Goal: Transaction & Acquisition: Register for event/course

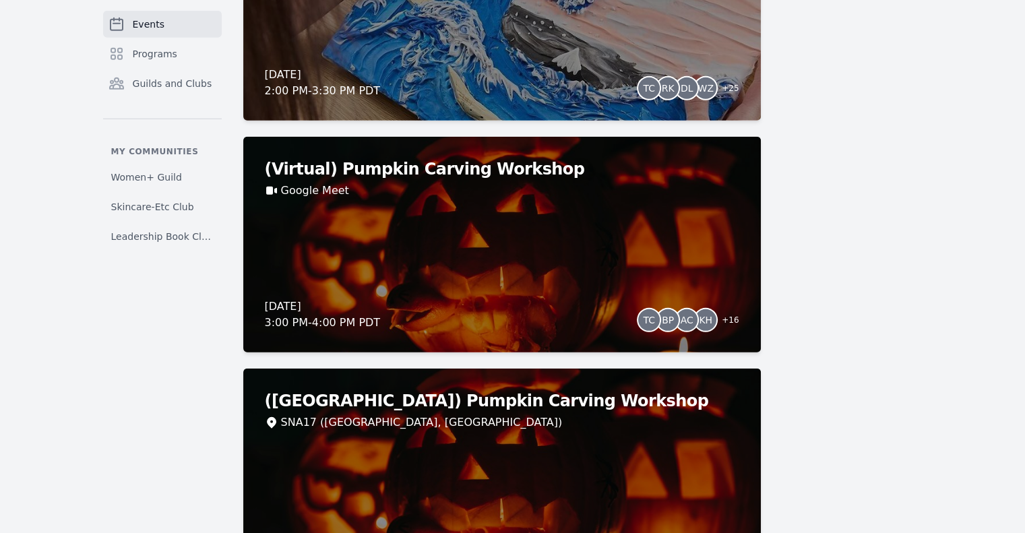
scroll to position [3974, 0]
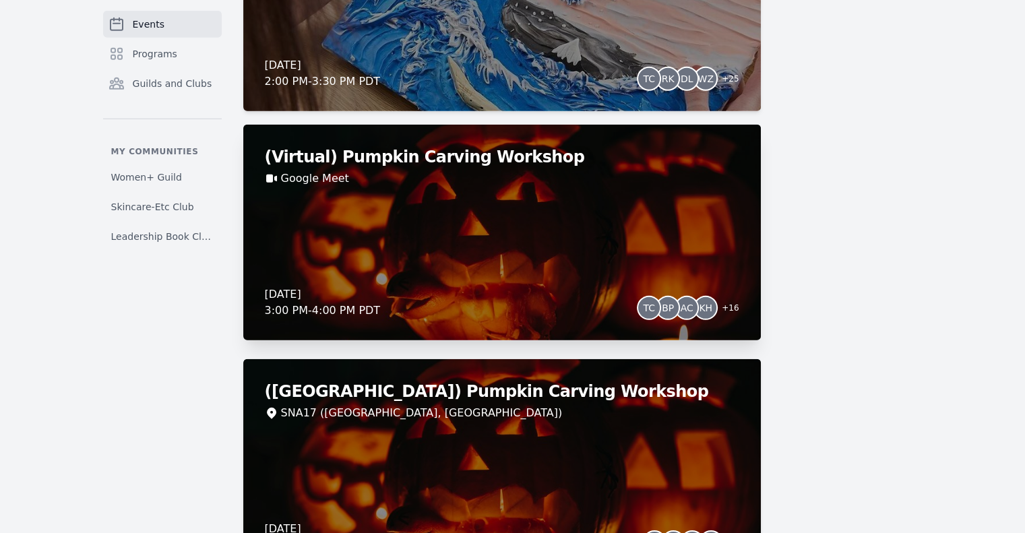
click at [610, 256] on div "(Virtual) Pumpkin Carving Workshop Google Meet [DATE] 3:00 PM - 4:00 PM PDT TC …" at bounding box center [502, 233] width 518 height 216
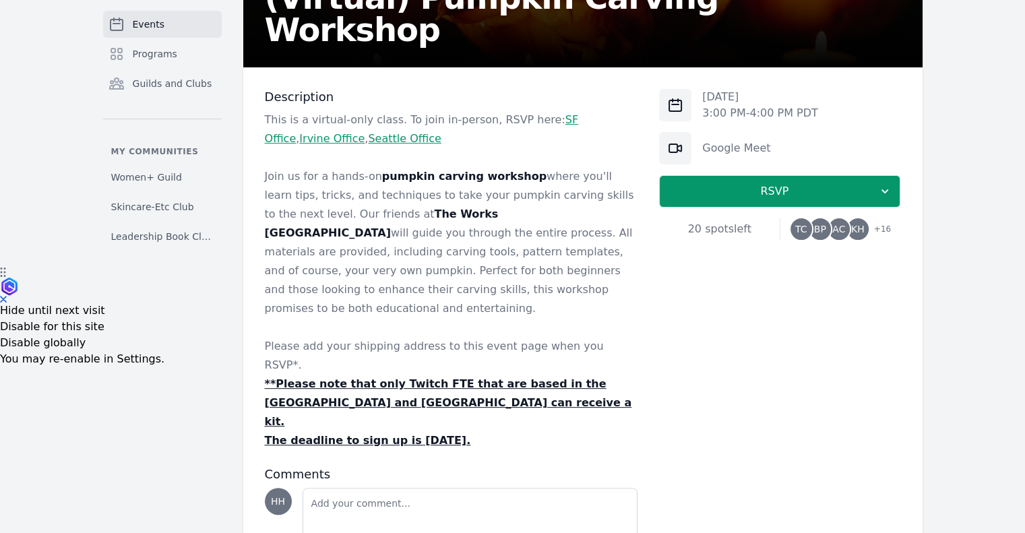
scroll to position [268, 0]
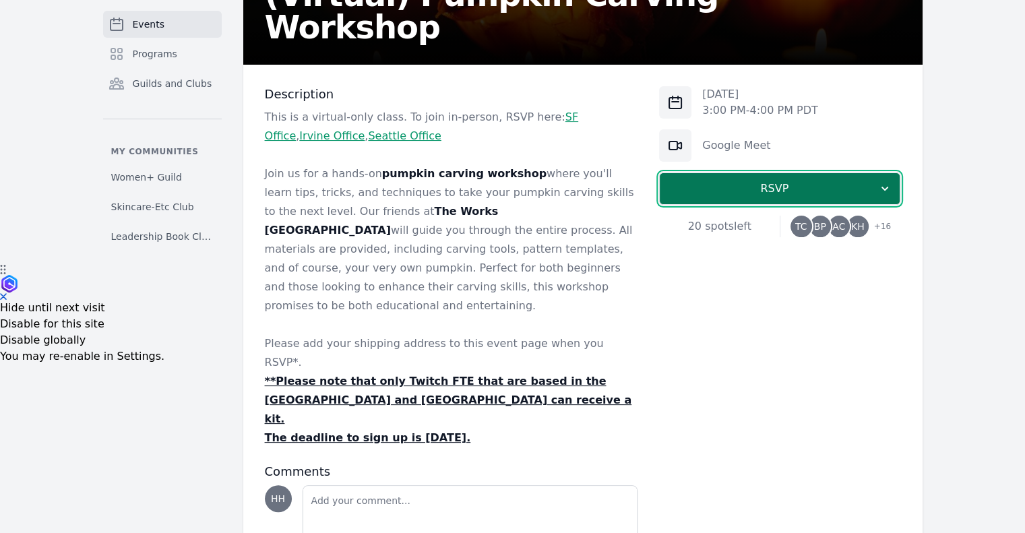
click at [740, 182] on span "RSVP" at bounding box center [775, 189] width 208 height 16
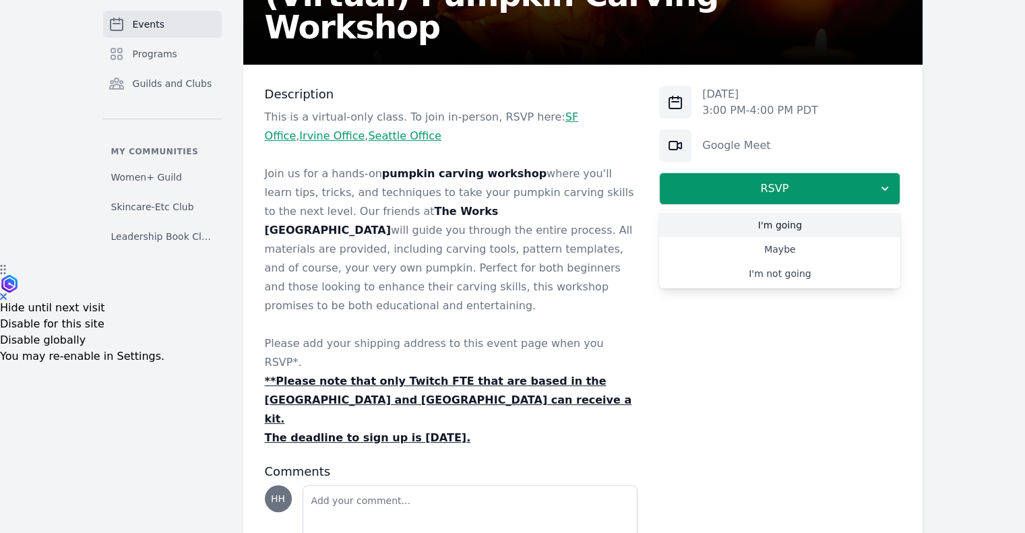
click at [758, 228] on link "I'm going" at bounding box center [779, 225] width 241 height 24
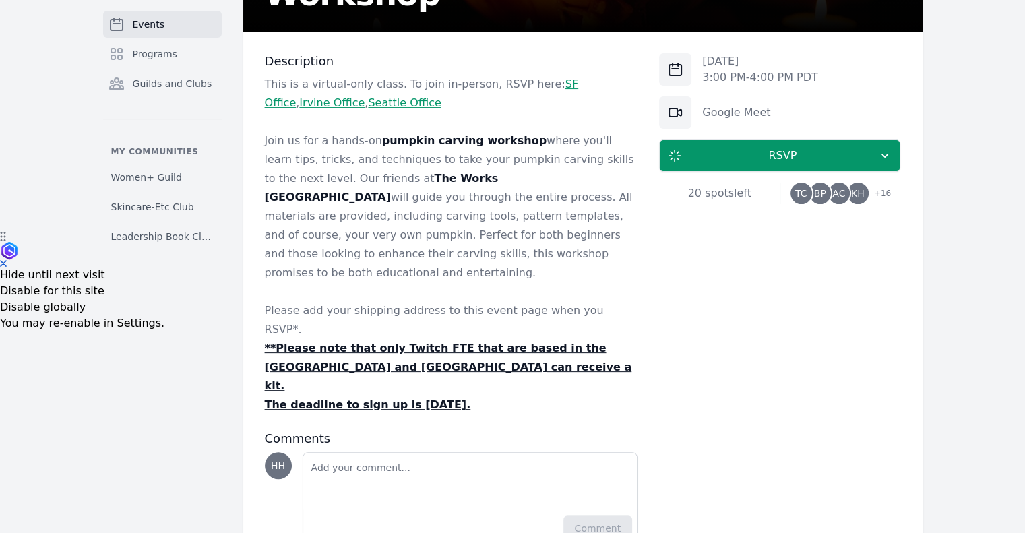
scroll to position [675, 0]
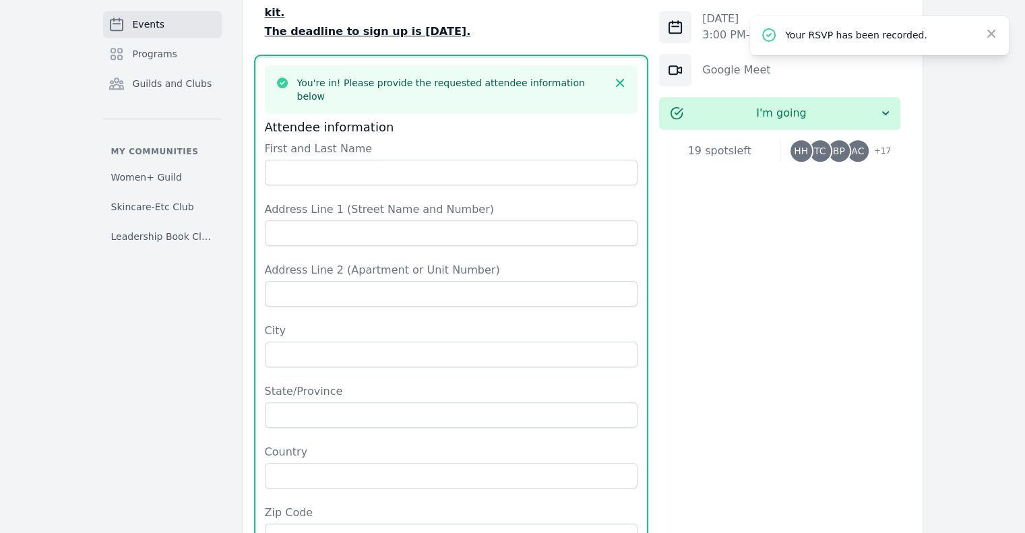
click at [463, 141] on form "First and Last Name Address Line 1 (Street Name and Number) Address Line 2 (Apa…" at bounding box center [452, 396] width 374 height 511
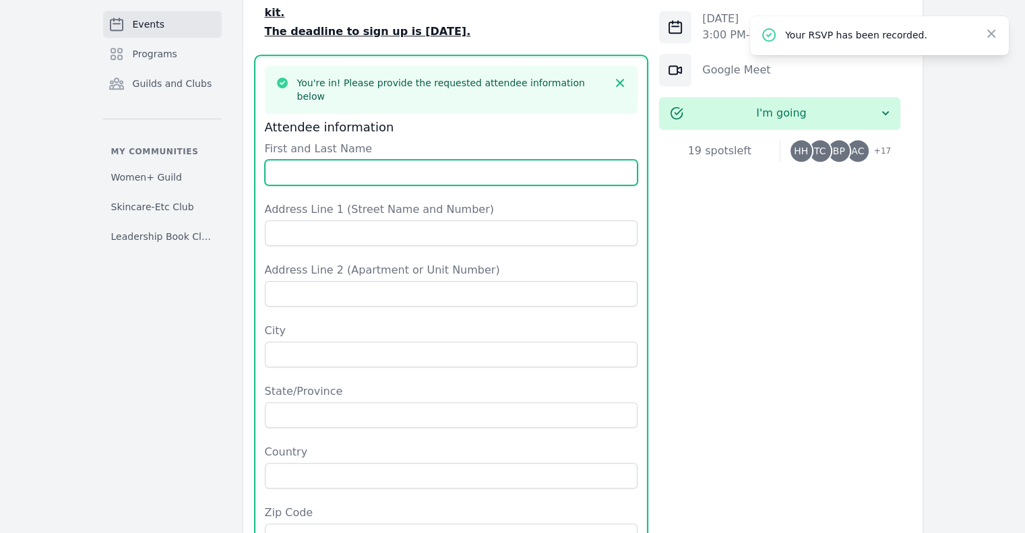
click at [461, 160] on input "First and Last Name" at bounding box center [452, 173] width 374 height 26
type input "[PERSON_NAME]"
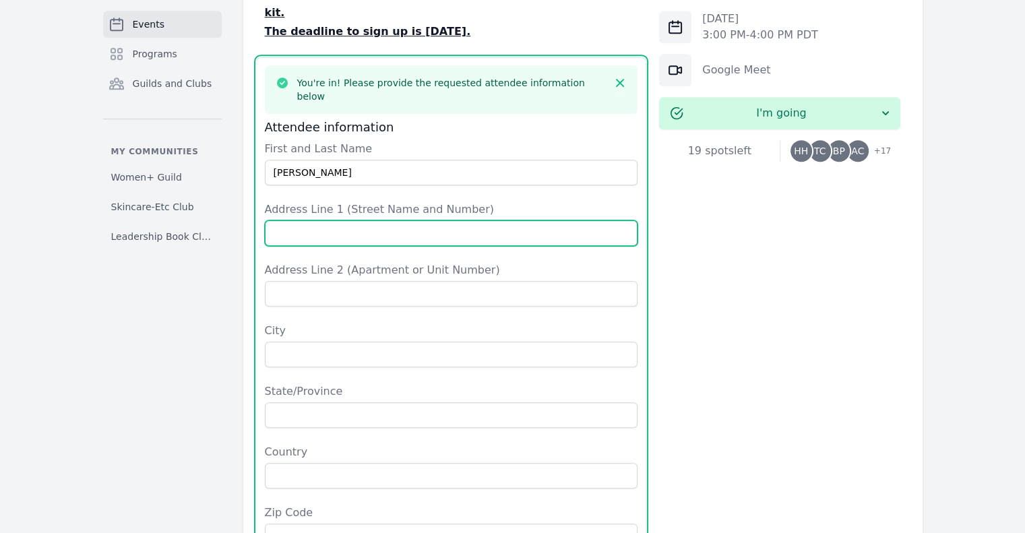
type input "[STREET_ADDRESS]"
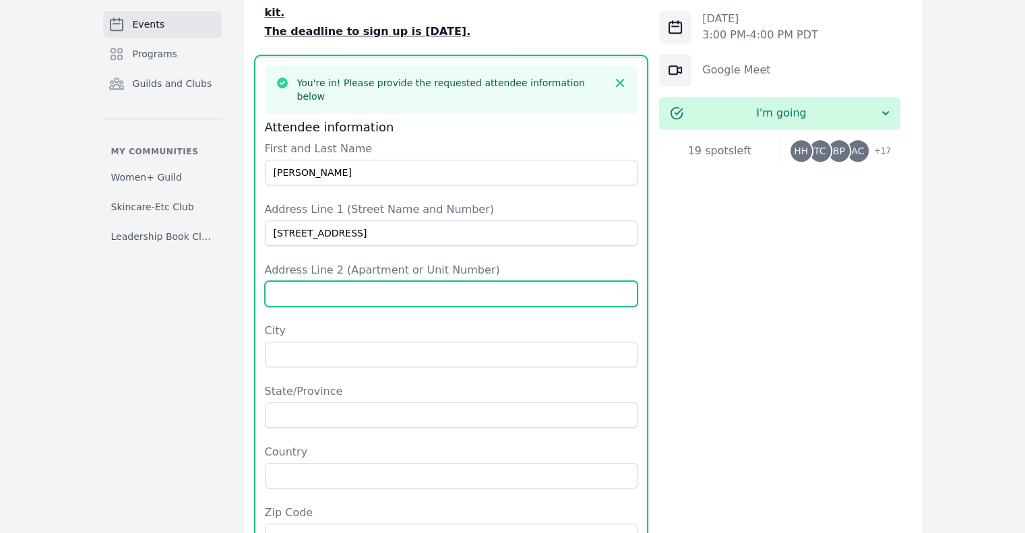
type input "Apt 201"
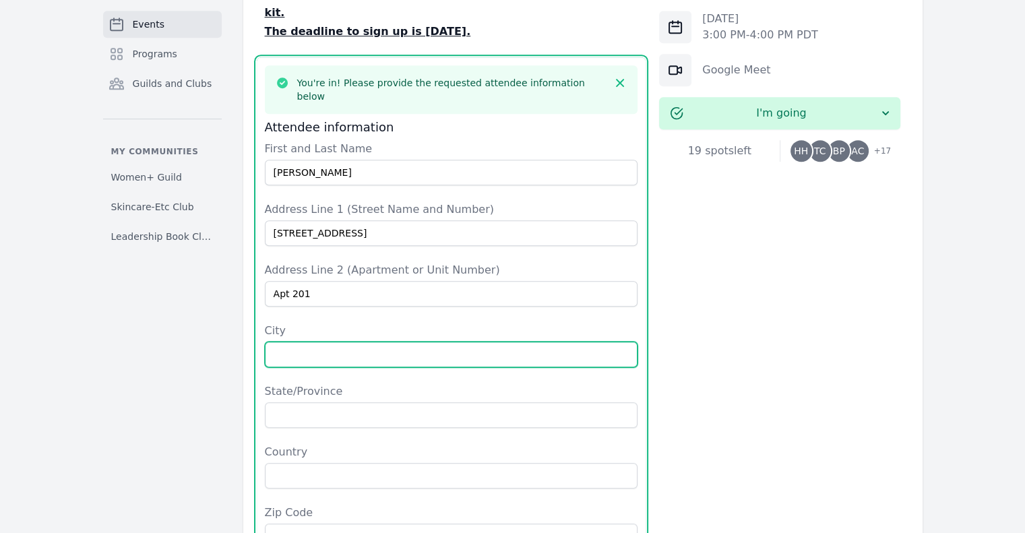
type input "[GEOGRAPHIC_DATA]"
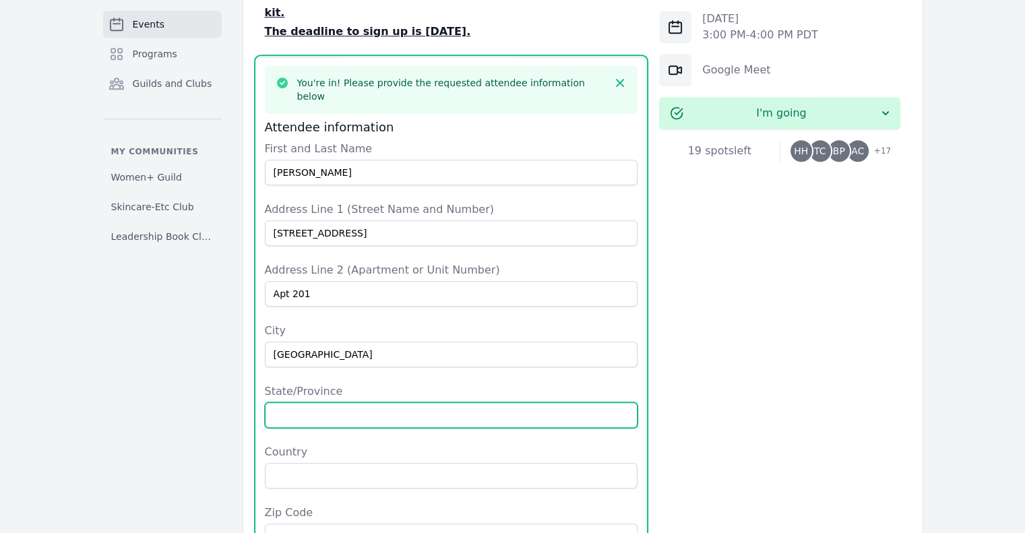
type input "WA"
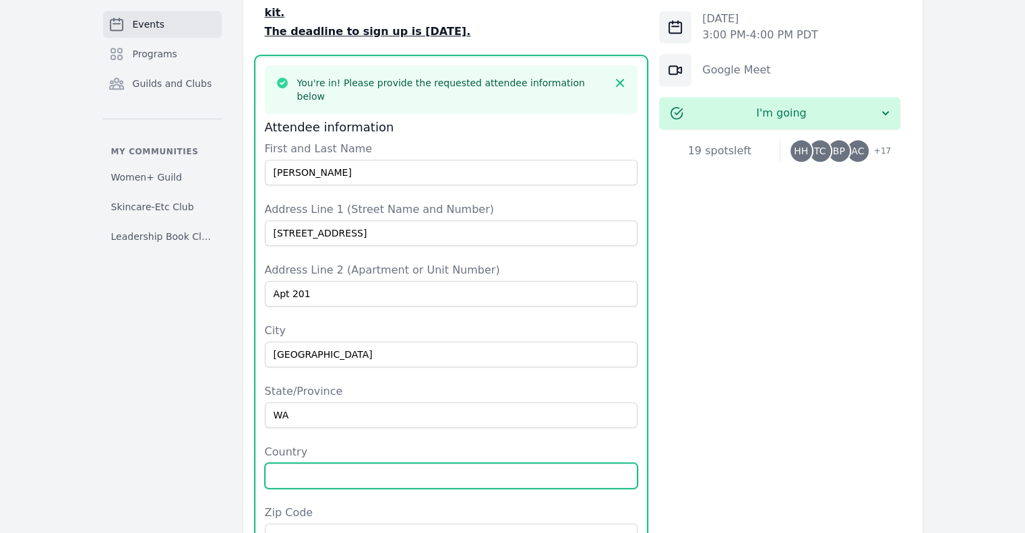
type input "[GEOGRAPHIC_DATA]"
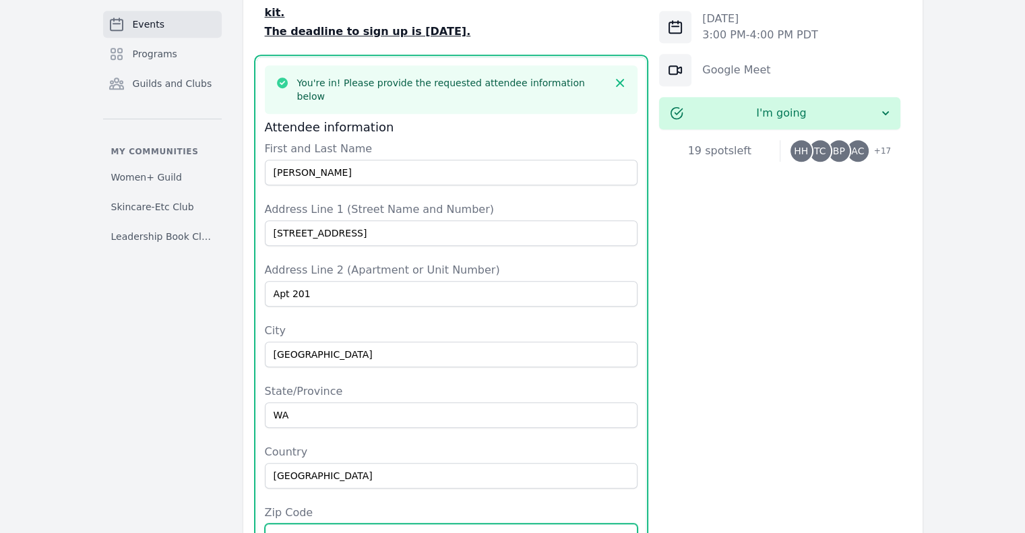
type input "98115"
type input "5093888399"
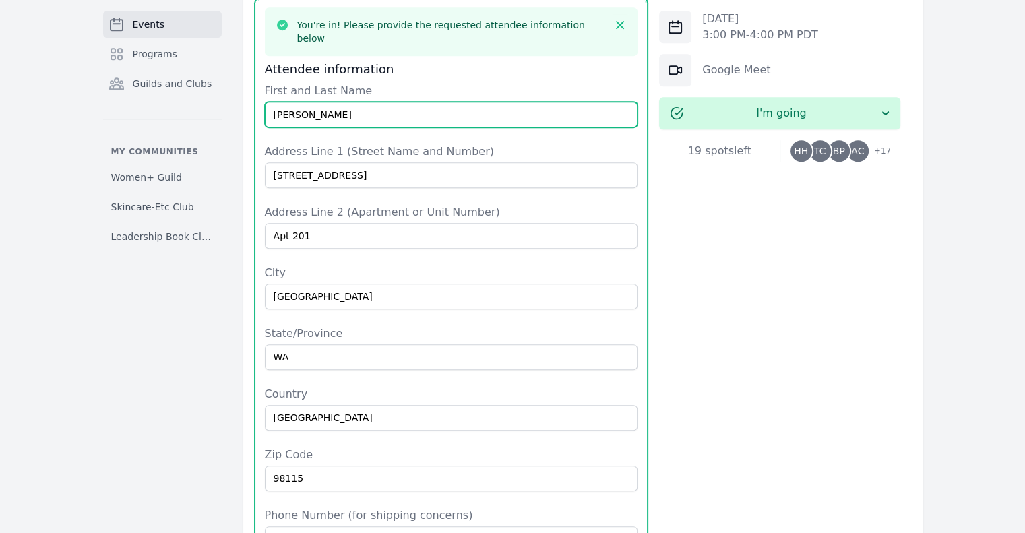
scroll to position [734, 0]
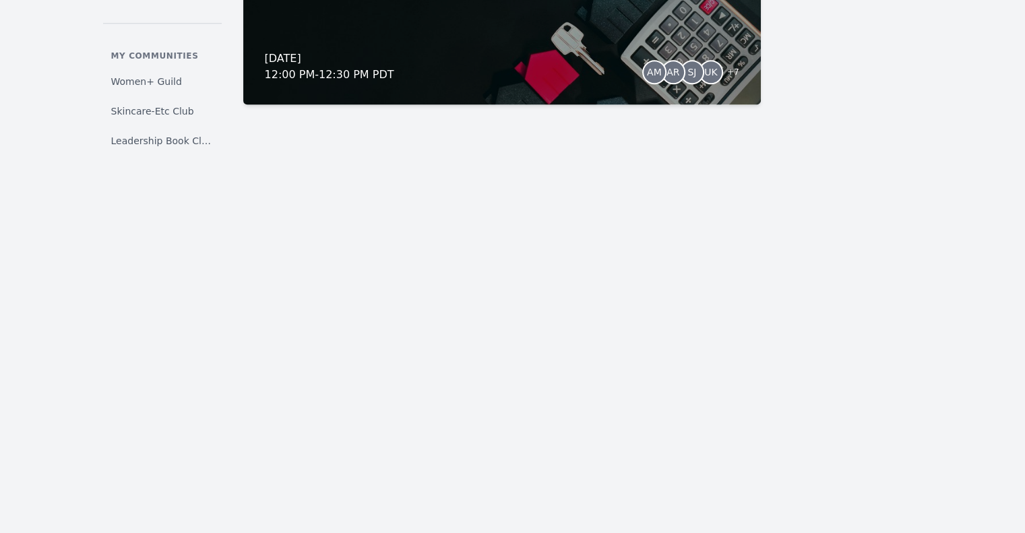
scroll to position [11772, 0]
